Goal: Task Accomplishment & Management: Manage account settings

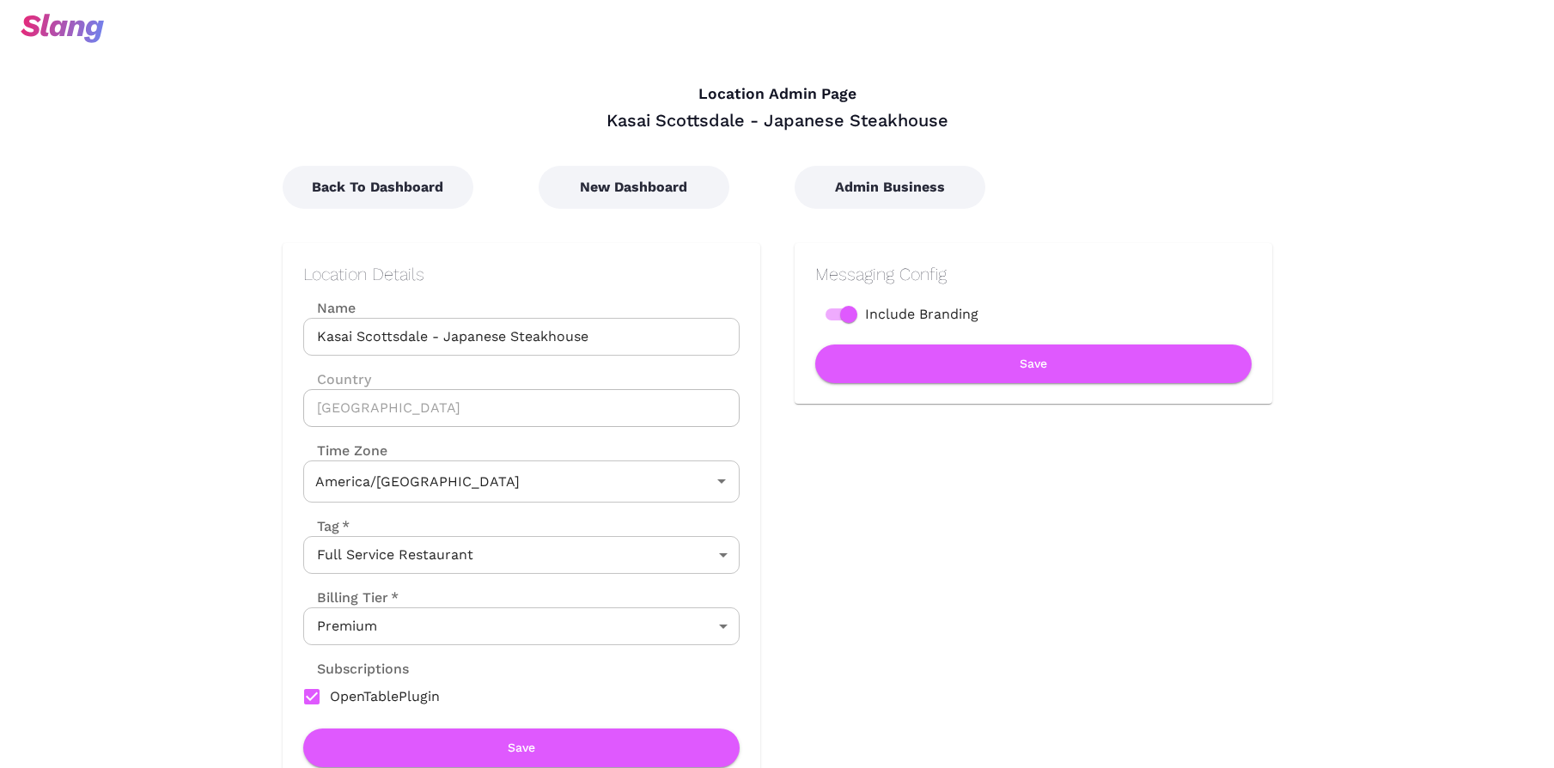
type input "Mountain Time"
click at [542, 626] on body "Location Admin Page Kasai Scottsdale - Japanese Steakhouse Back To Dashboard Ne…" at bounding box center [777, 384] width 1554 height 768
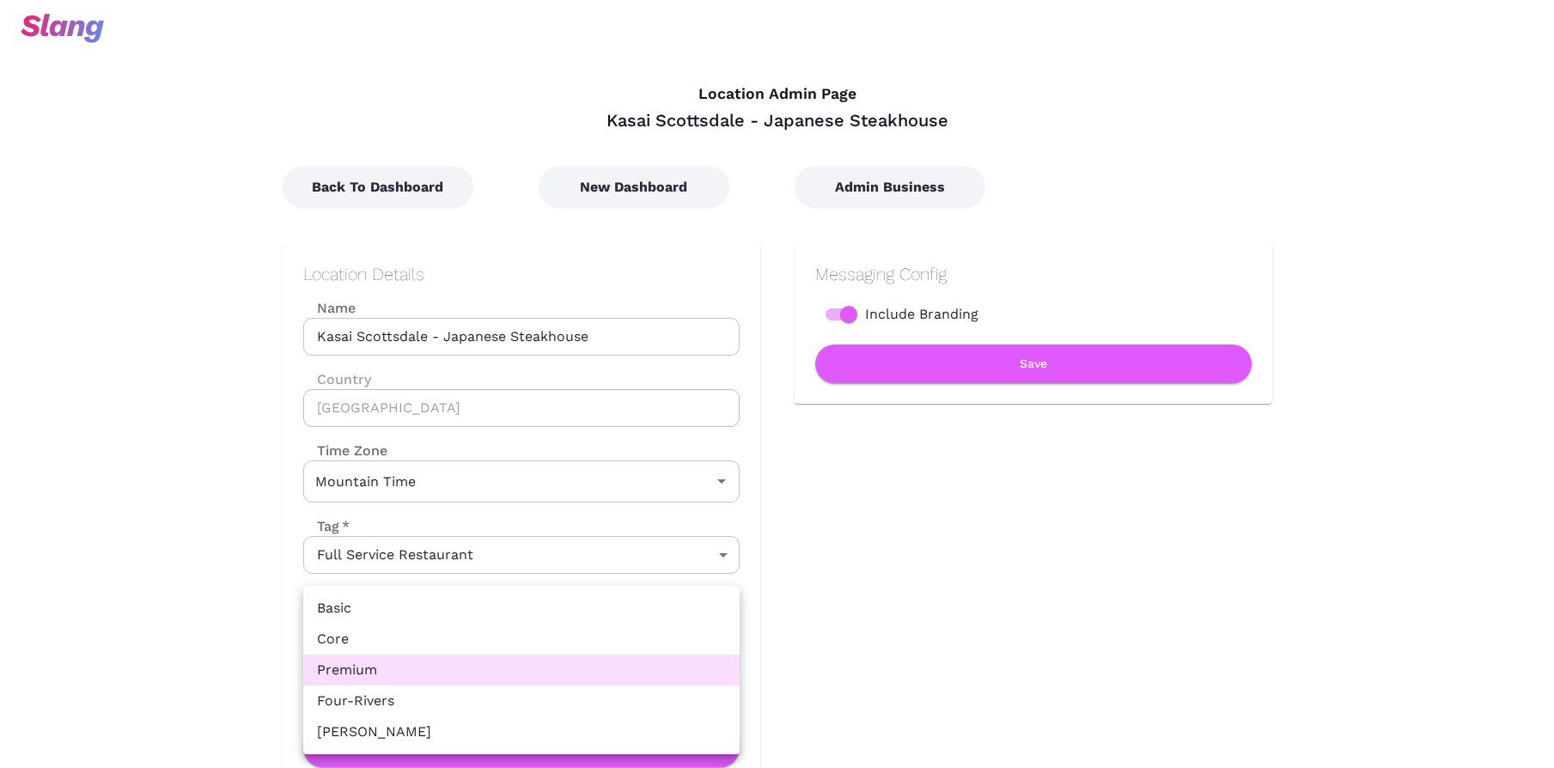
click at [471, 641] on li "Core" at bounding box center [521, 639] width 436 height 31
type input "Core"
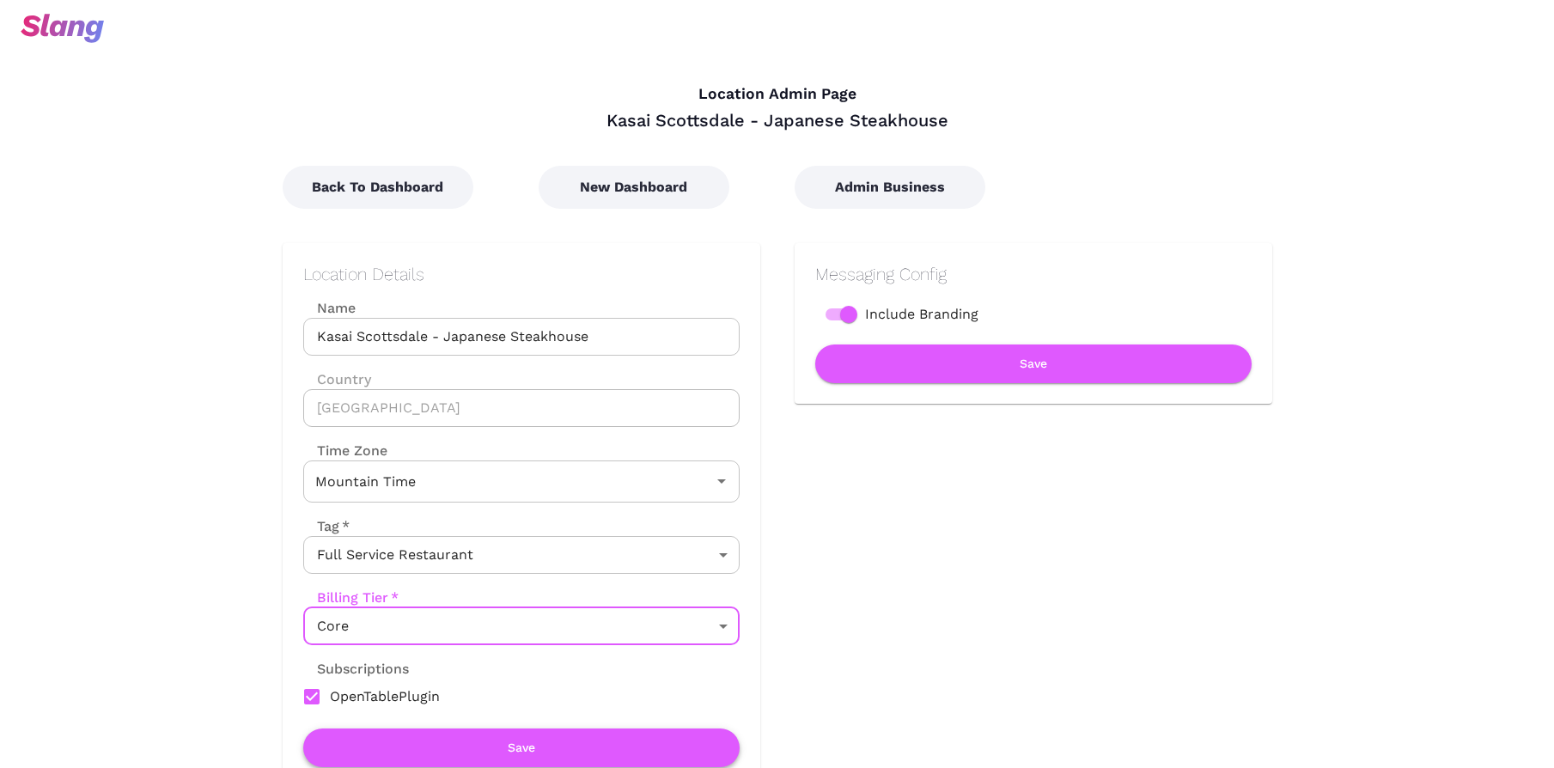
click at [534, 746] on button "Save" at bounding box center [521, 748] width 436 height 39
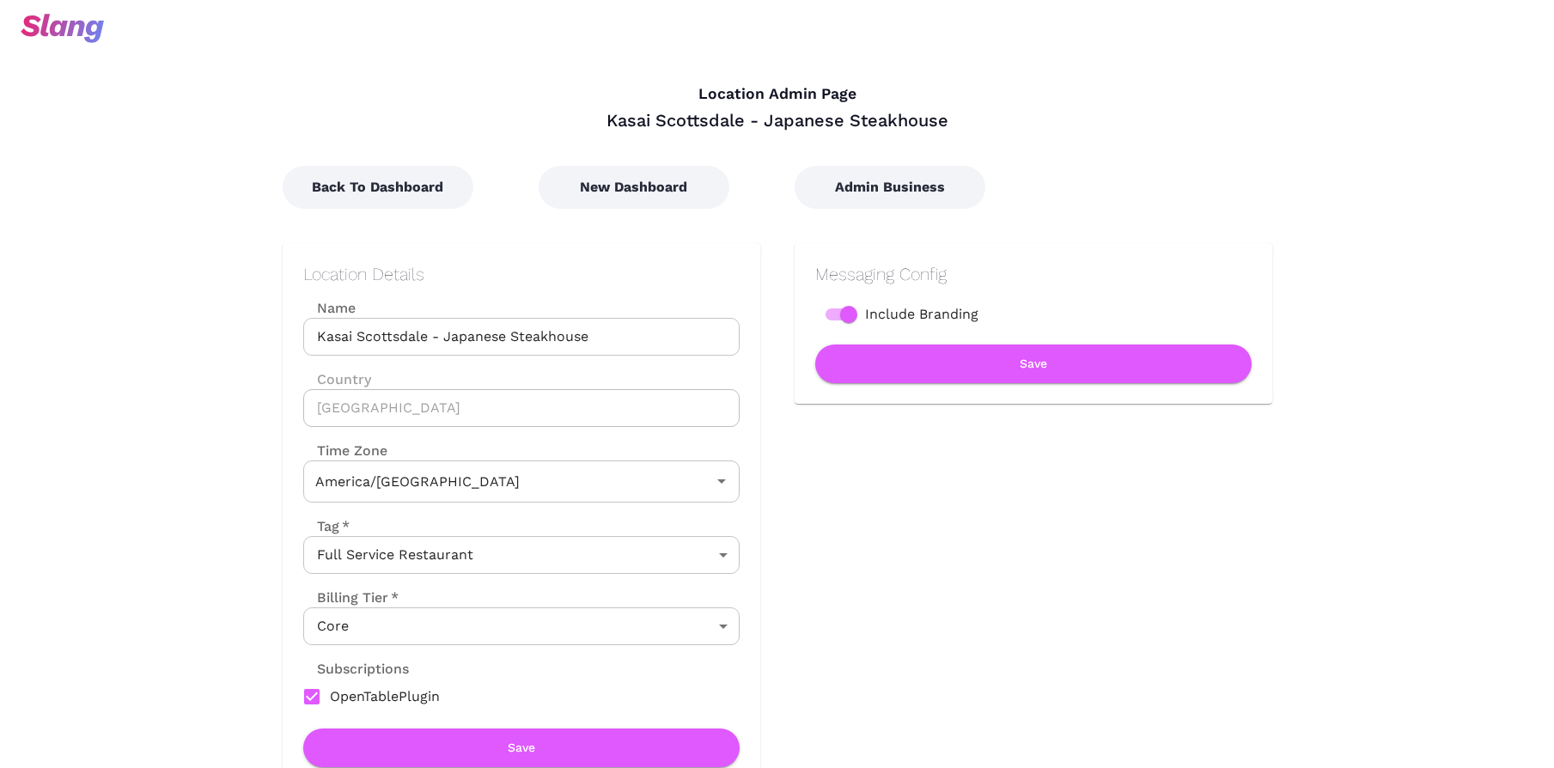
type input "Mountain Time"
click at [584, 626] on body "Location Admin Page Kasai Peoria - Japanese Steakhouse Back To Dashboard New Da…" at bounding box center [777, 384] width 1554 height 768
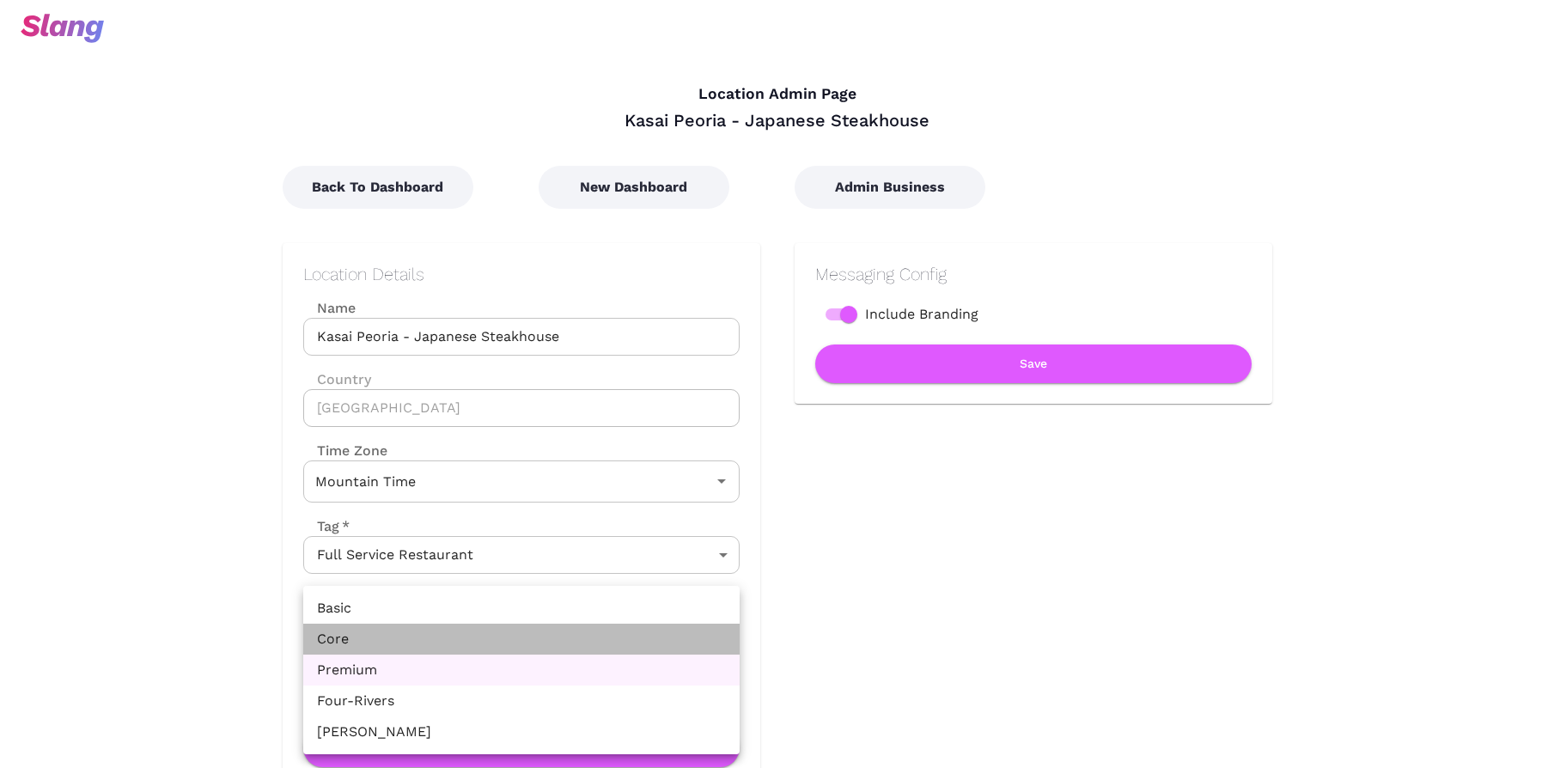
click at [488, 633] on li "Core" at bounding box center [521, 639] width 436 height 31
type input "Core"
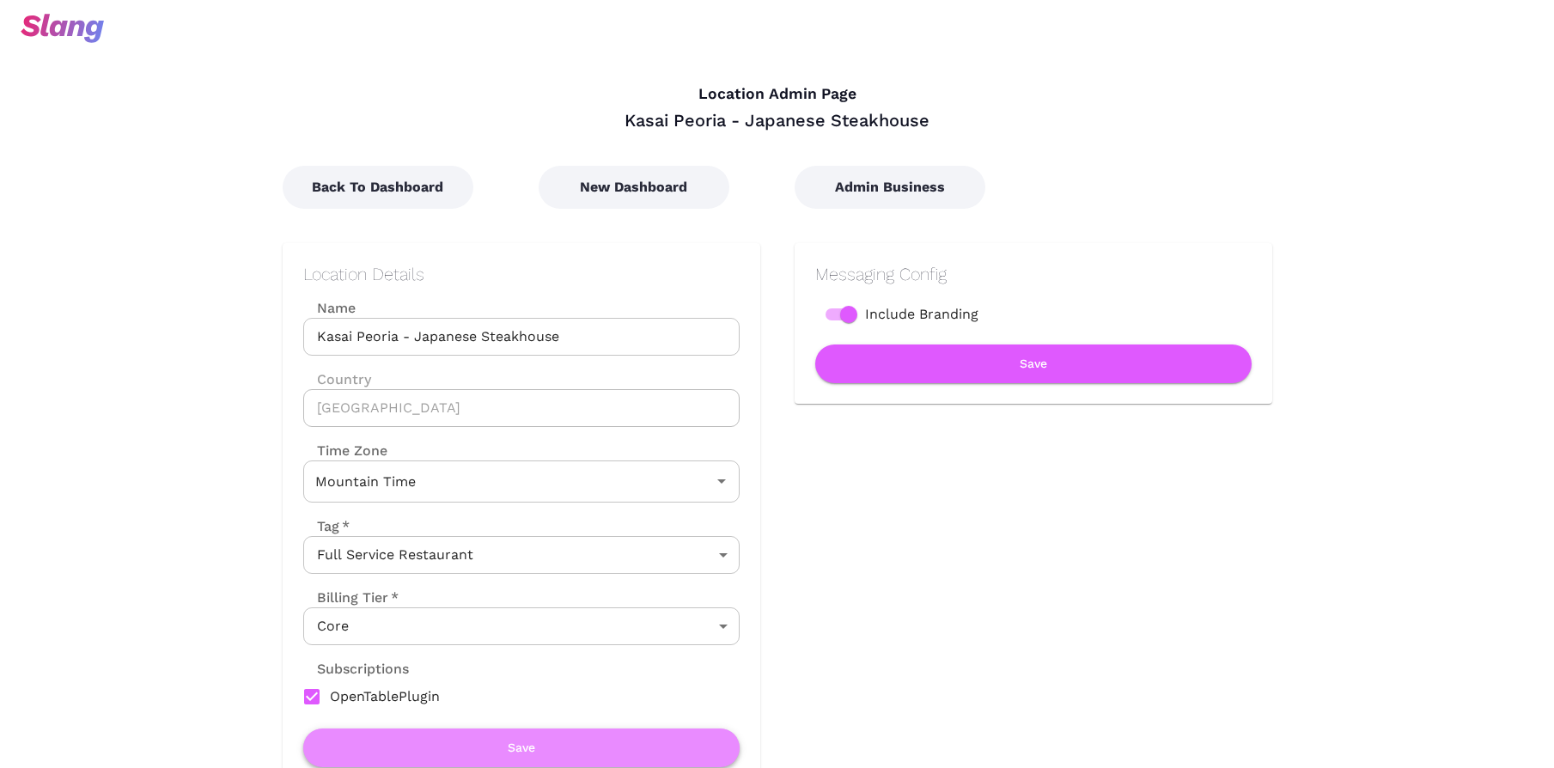
click at [541, 746] on button "Save" at bounding box center [521, 748] width 436 height 39
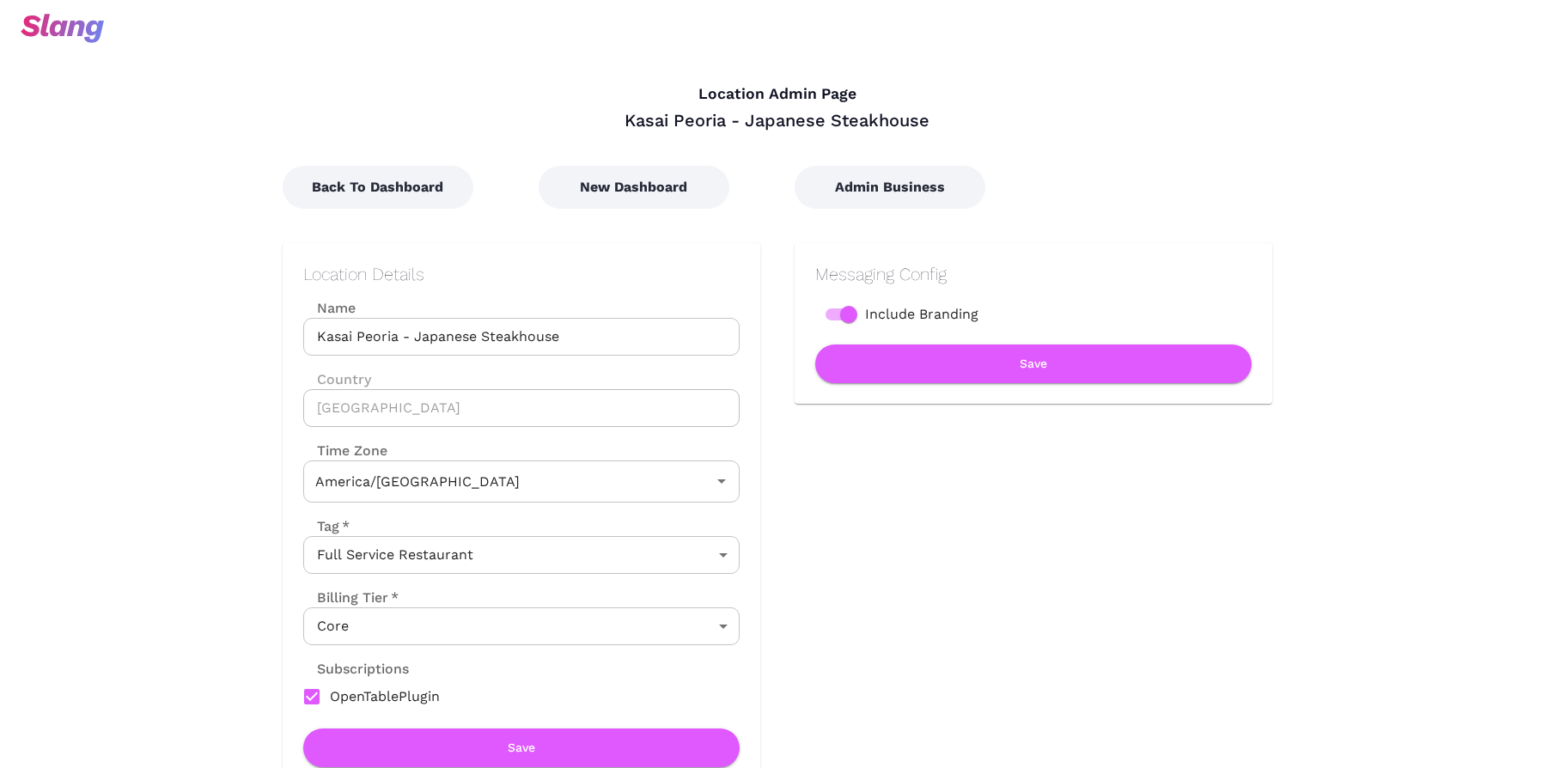
type input "Mountain Time"
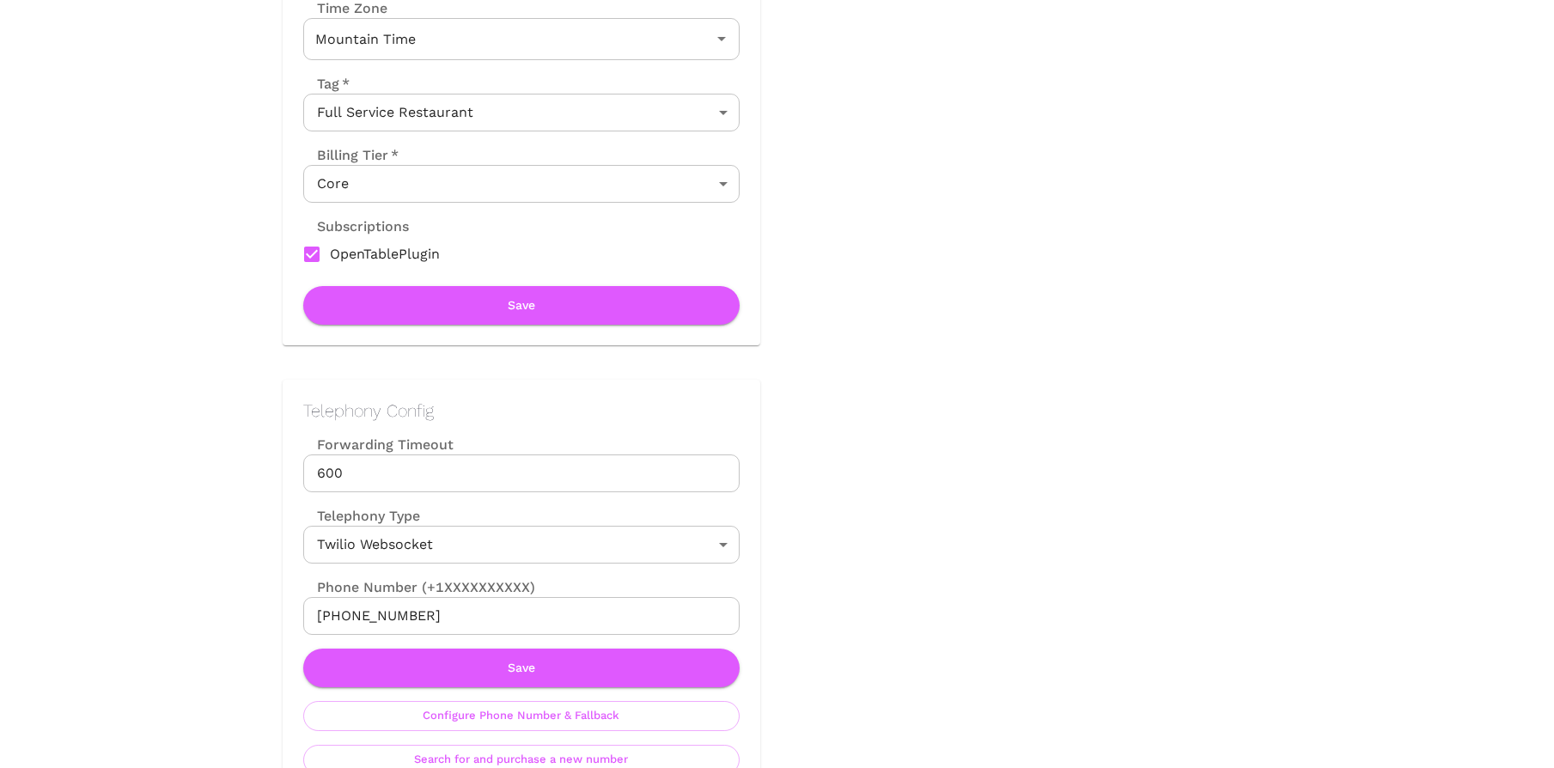
scroll to position [546, 0]
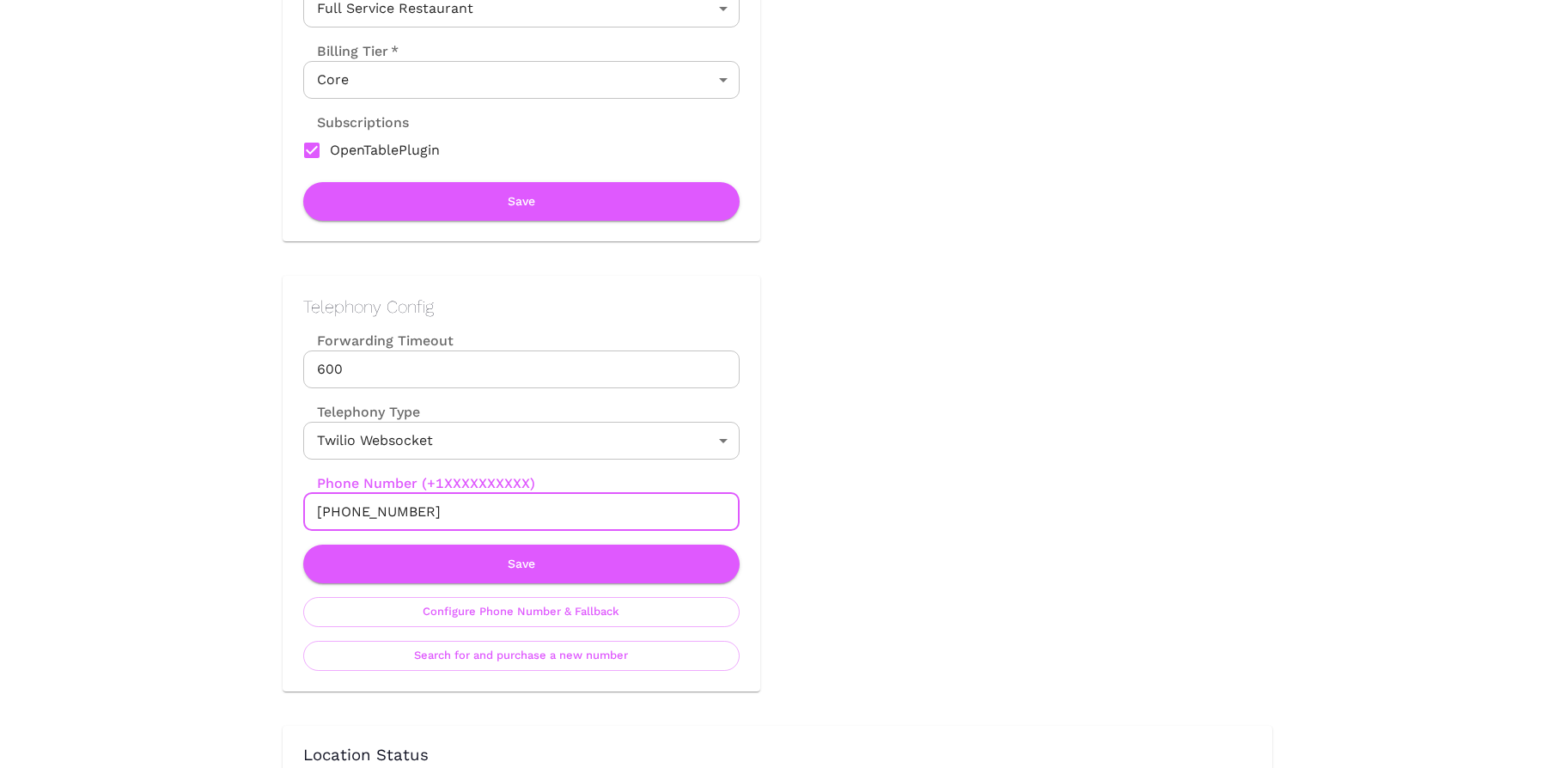
drag, startPoint x: 336, startPoint y: 507, endPoint x: 462, endPoint y: 507, distance: 126.3
click at [462, 507] on input "+19347323369" at bounding box center [521, 512] width 436 height 38
